Goal: Book appointment/travel/reservation

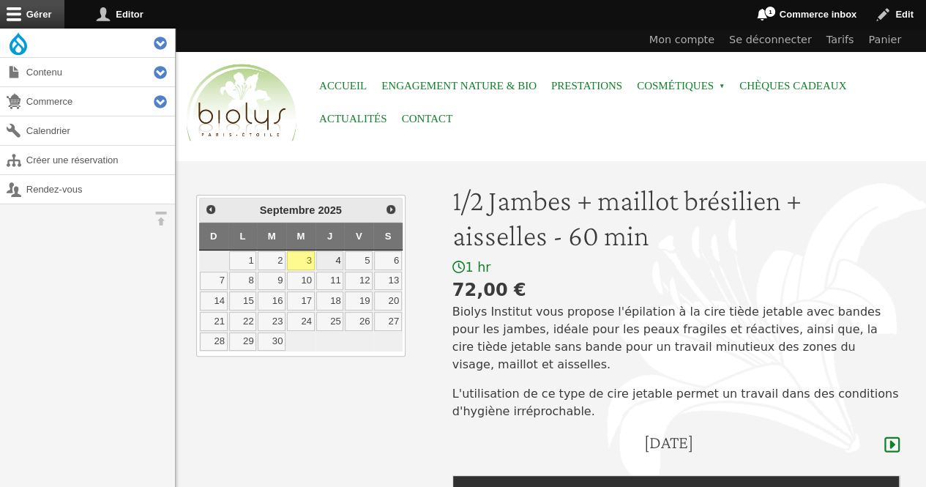
click at [335, 253] on link "4" at bounding box center [330, 260] width 28 height 19
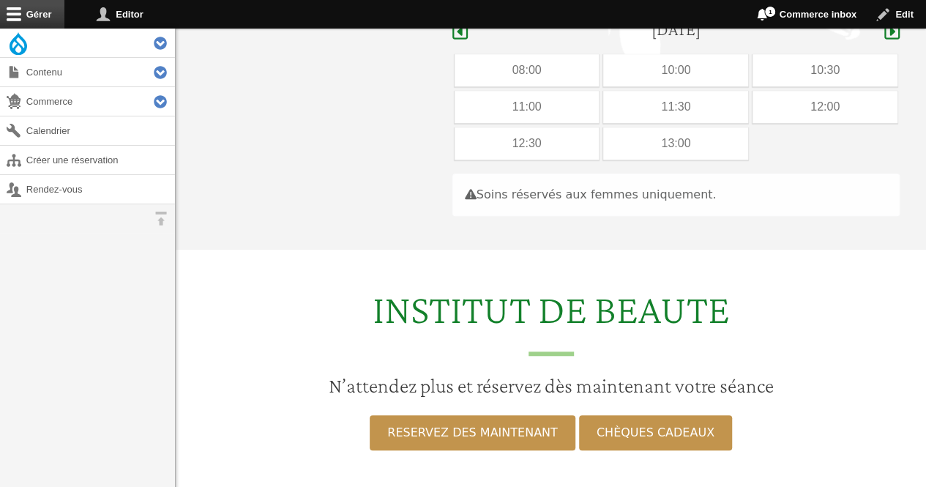
scroll to position [414, 0]
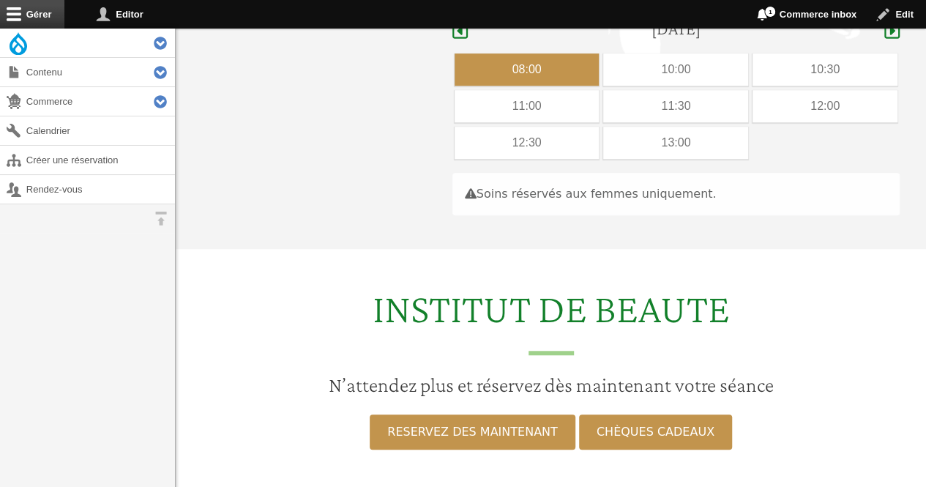
click at [542, 53] on div "08:00" at bounding box center [527, 69] width 145 height 32
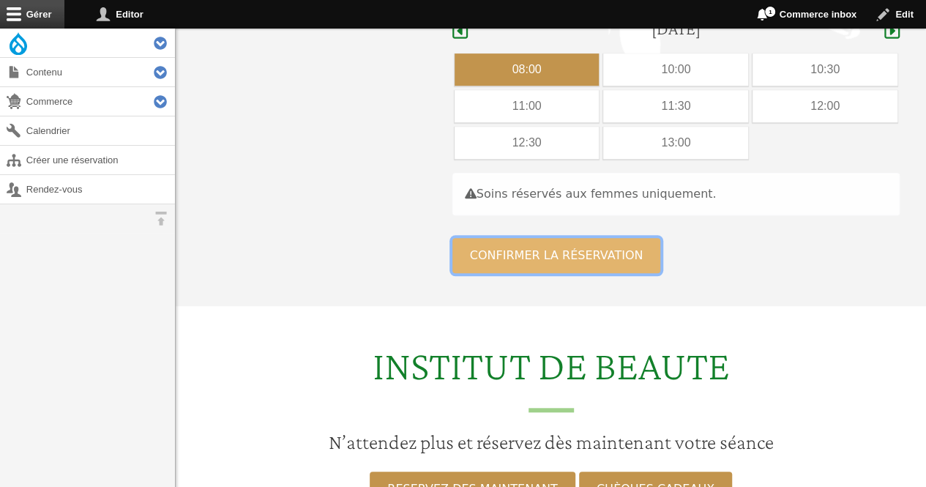
click at [473, 238] on button "Confirmer la réservation" at bounding box center [557, 255] width 209 height 35
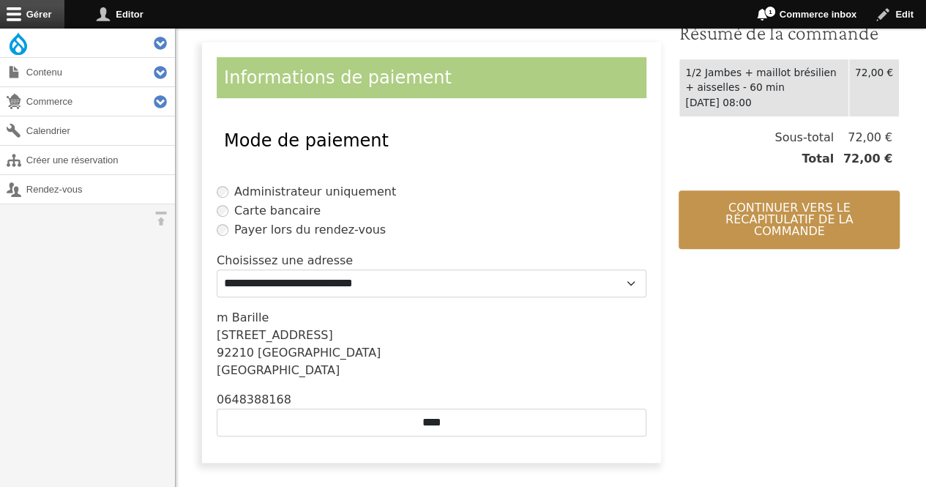
scroll to position [327, 0]
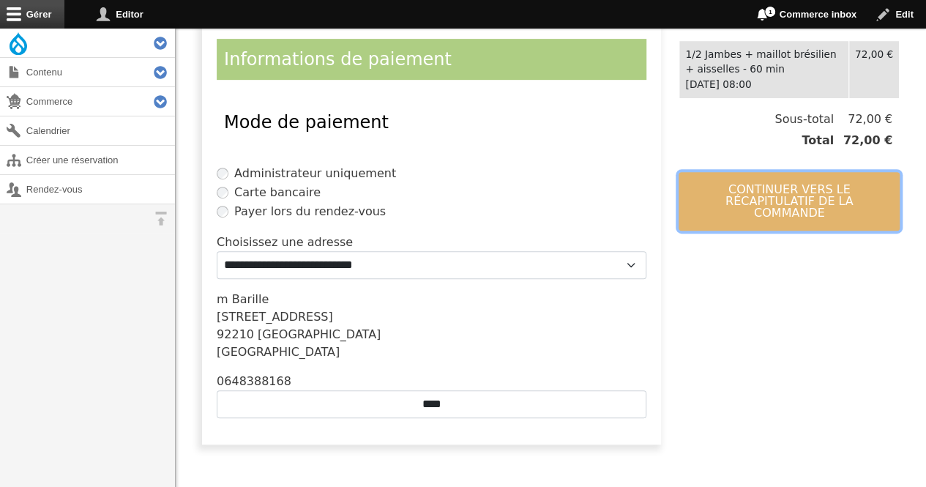
click at [785, 197] on button "Continuer vers le récapitulatif de la commande" at bounding box center [789, 201] width 221 height 59
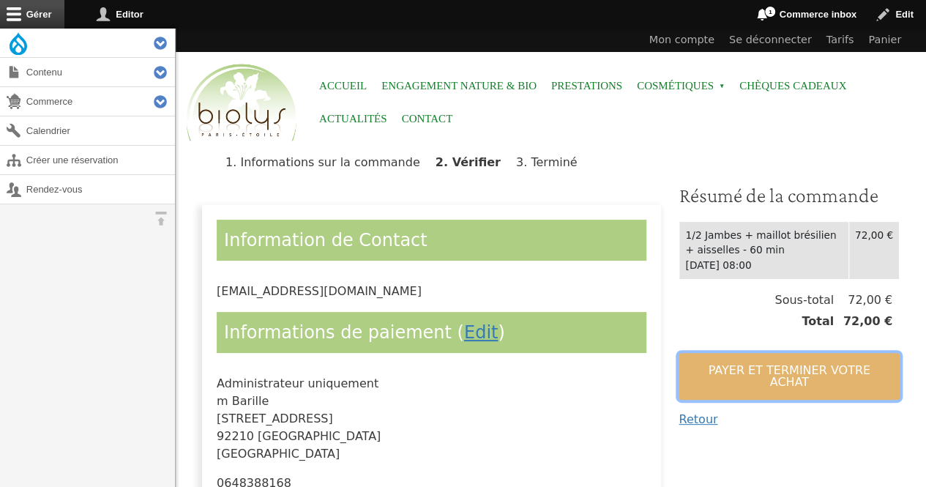
click at [756, 357] on button "Payer et terminer votre achat" at bounding box center [789, 376] width 221 height 47
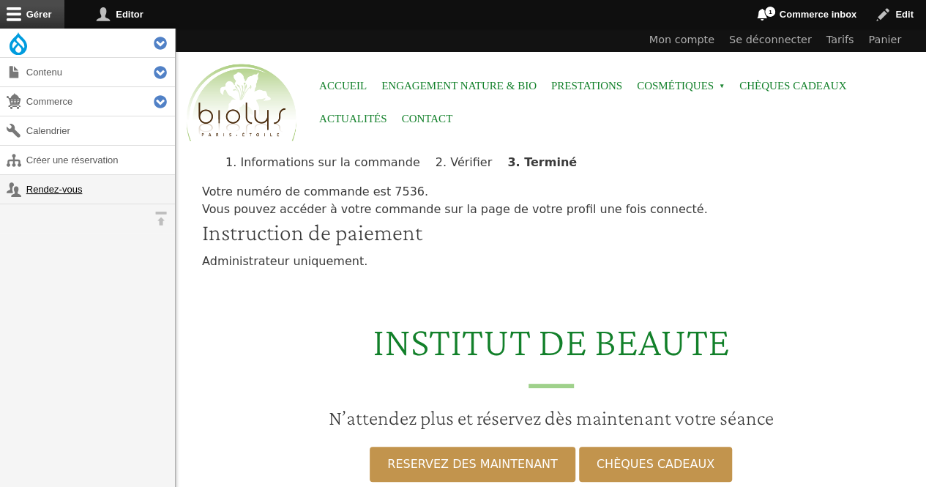
click at [79, 186] on link "Rendez-vous" at bounding box center [87, 189] width 175 height 29
